Goal: Task Accomplishment & Management: Manage account settings

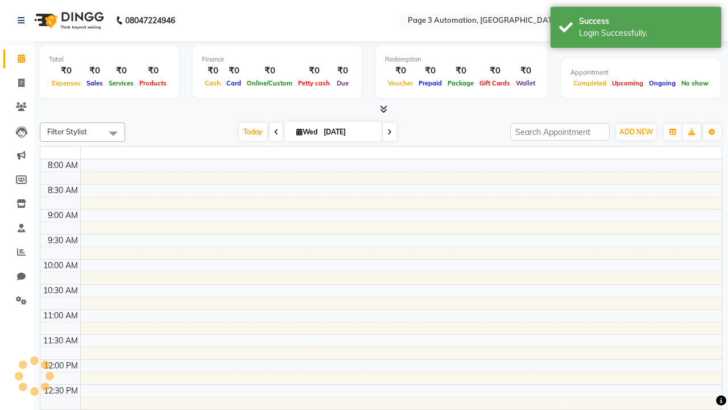
select select "en"
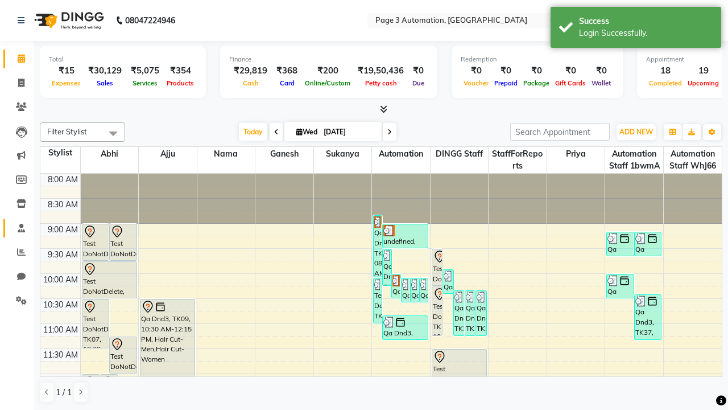
click at [17, 228] on span at bounding box center [21, 228] width 20 height 13
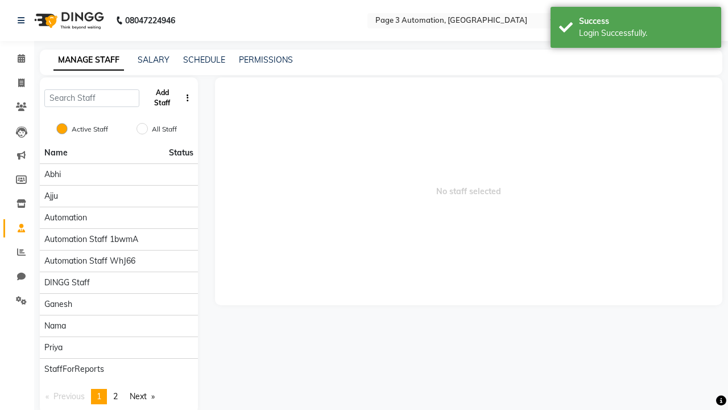
click at [162, 98] on button "Add Staff" at bounding box center [162, 98] width 37 height 30
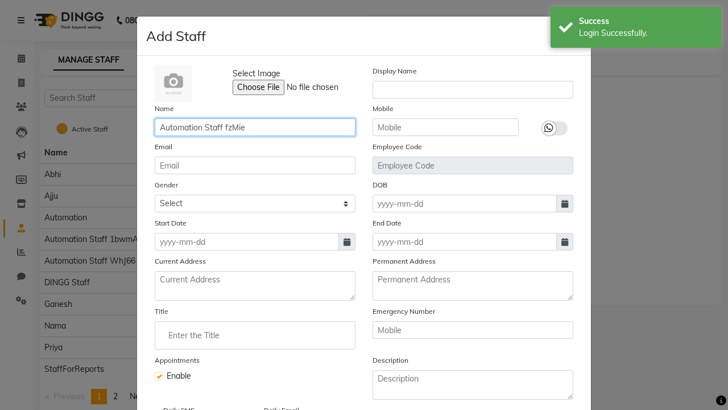
type input "Automation Staff fzMie"
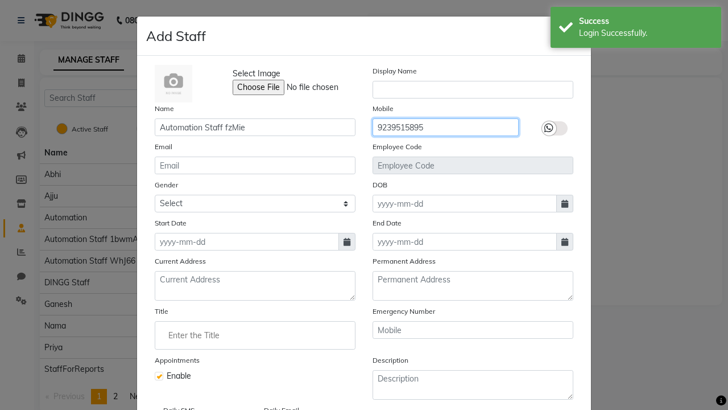
type input "9239515895"
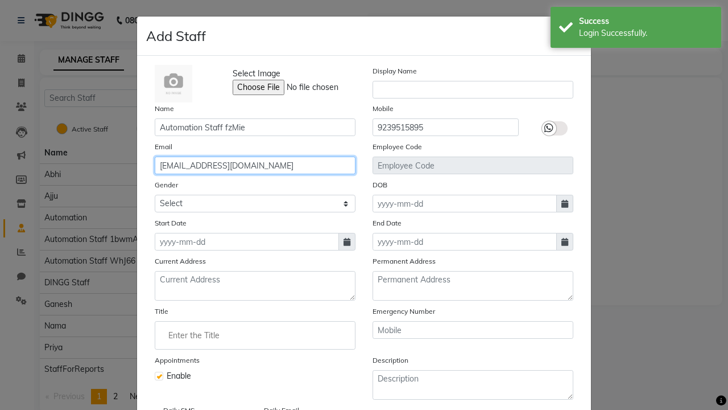
type input "[EMAIL_ADDRESS][DOMAIN_NAME]"
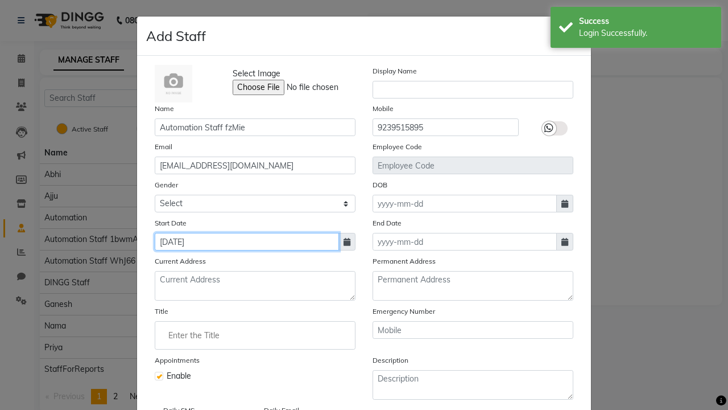
type input "[DATE]"
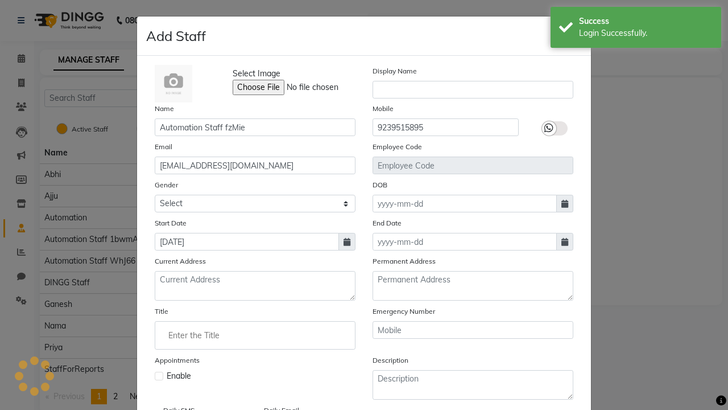
checkbox input "false"
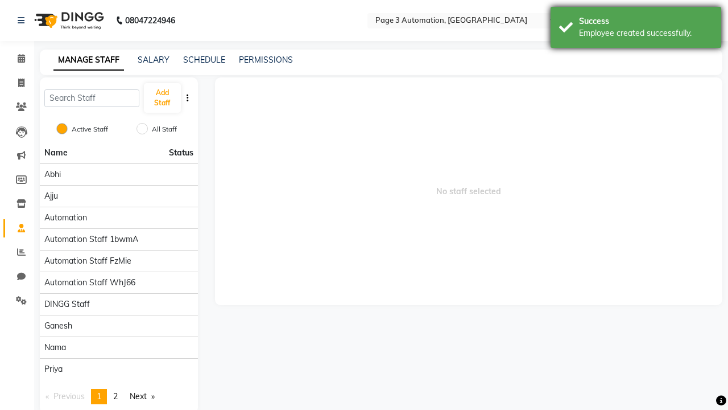
click at [636, 29] on div "Employee created successfully." at bounding box center [646, 33] width 134 height 12
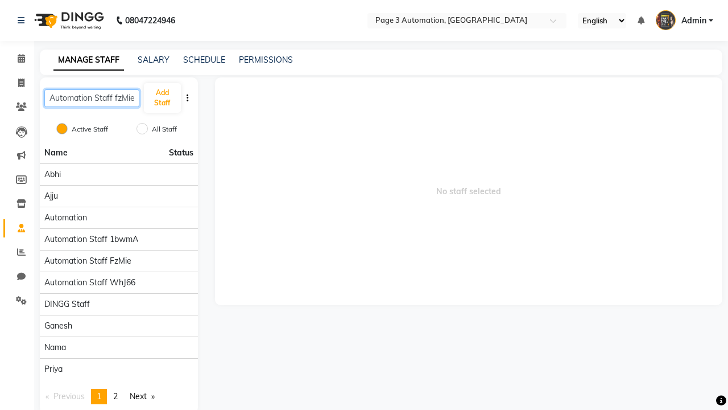
scroll to position [0, 1]
type input "Automation Staff fzMie"
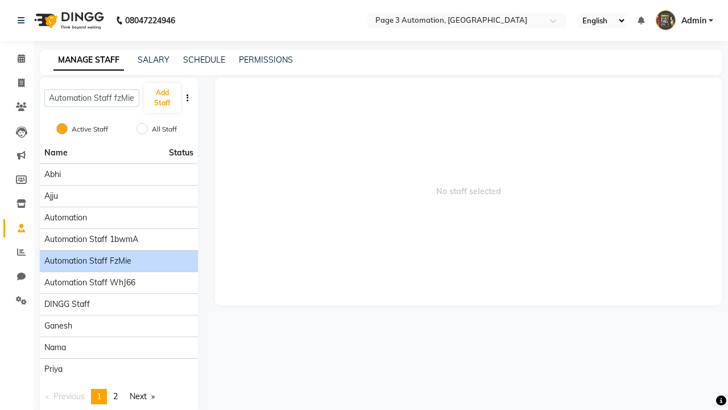
click at [118, 255] on span "Automation Staff fzMie" at bounding box center [87, 261] width 87 height 12
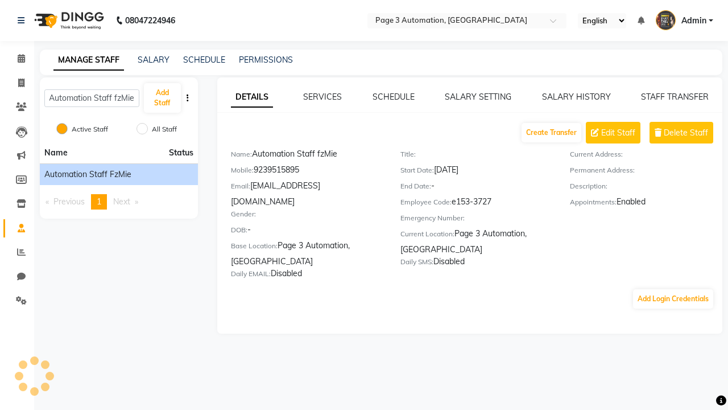
scroll to position [0, 0]
click at [673, 289] on button "Add Login Credentials" at bounding box center [673, 298] width 80 height 19
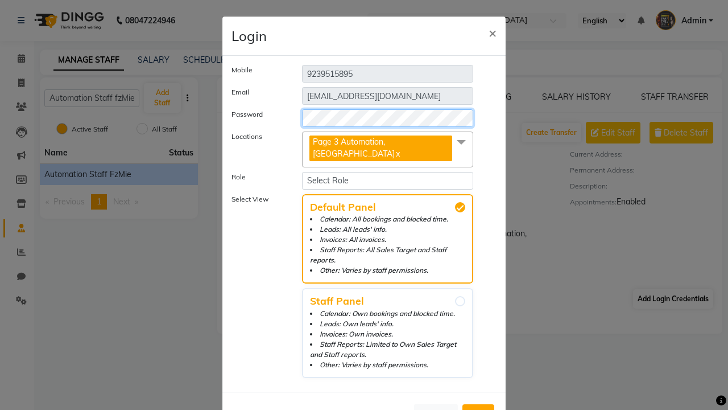
select select "4595"
click at [479, 409] on span "Add" at bounding box center [478, 414] width 18 height 11
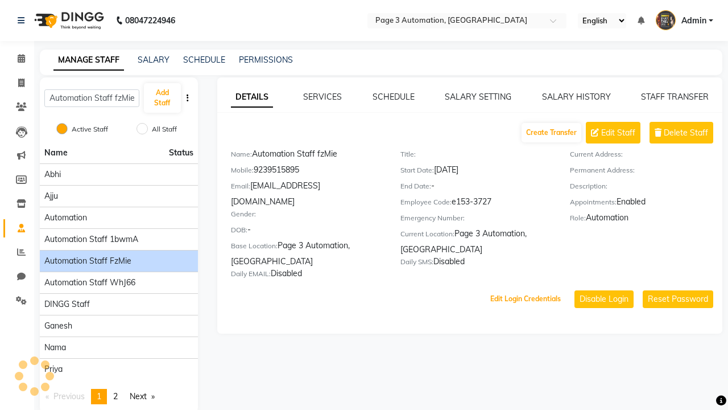
scroll to position [20, 0]
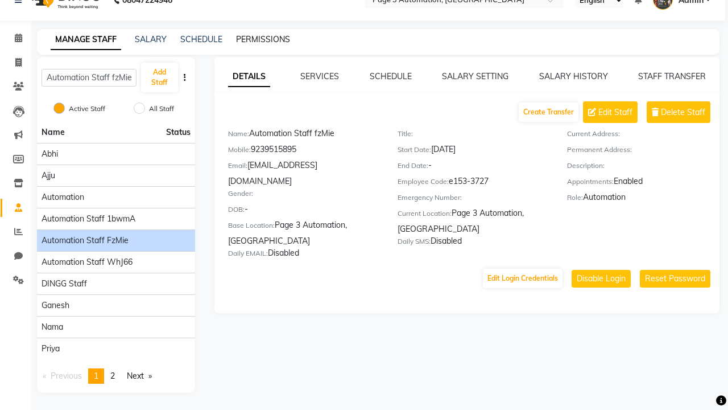
click at [266, 39] on link "PERMISSIONS" at bounding box center [263, 39] width 54 height 10
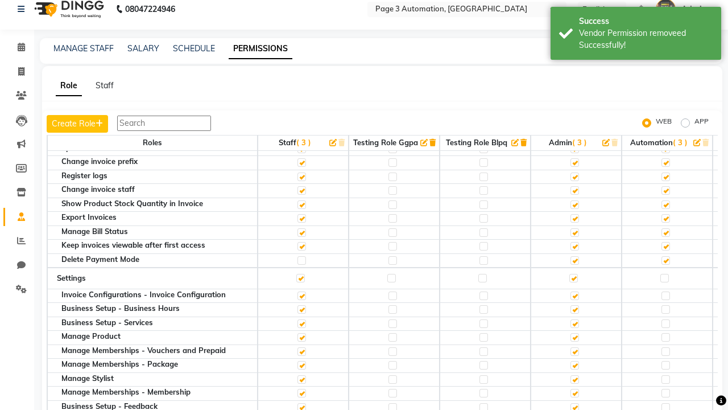
scroll to position [0, 0]
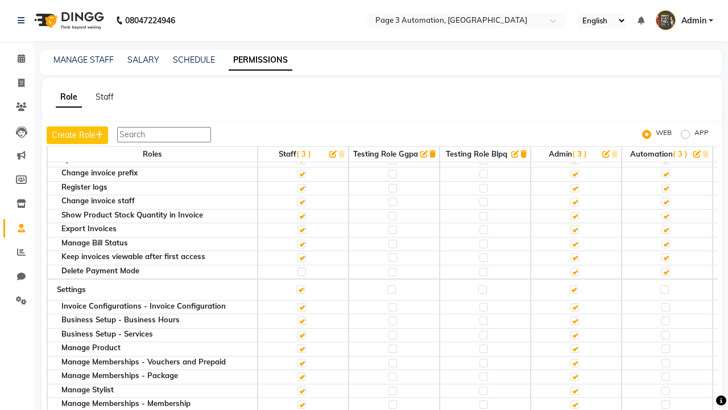
click at [685, 20] on span "Admin" at bounding box center [694, 21] width 25 height 12
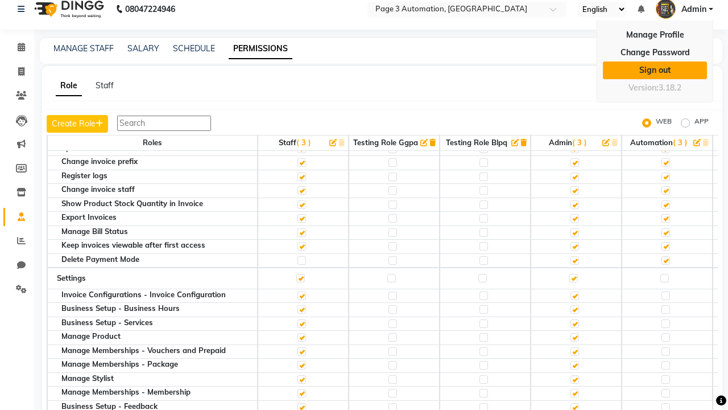
click at [655, 70] on link "Sign out" at bounding box center [655, 70] width 104 height 18
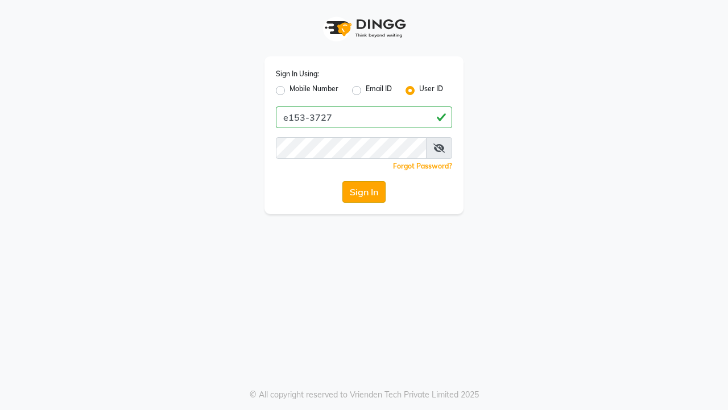
click at [364, 192] on button "Sign In" at bounding box center [364, 192] width 43 height 22
